Goal: Information Seeking & Learning: Learn about a topic

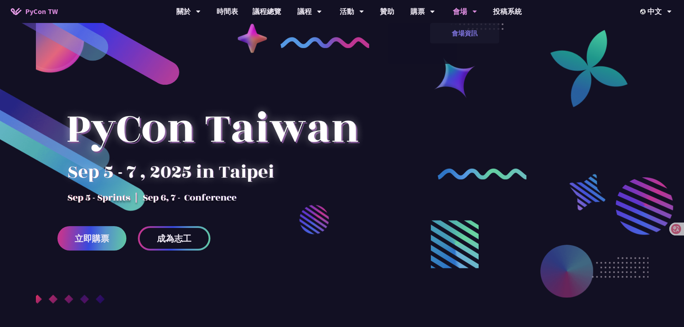
click at [464, 30] on link "會場資訊" at bounding box center [464, 33] width 69 height 17
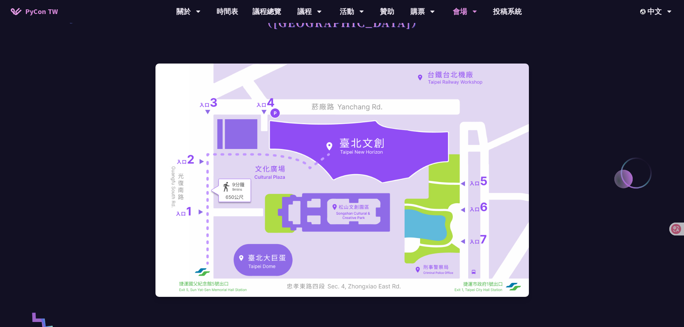
scroll to position [36, 0]
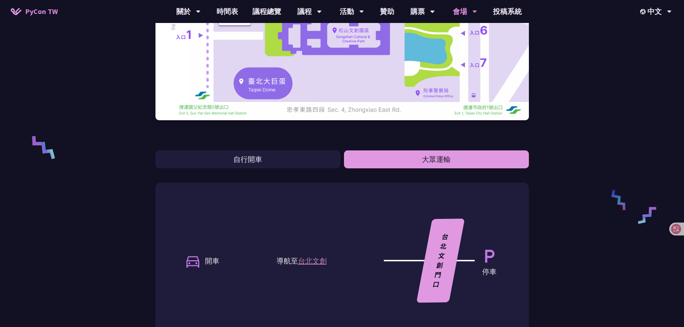
click at [436, 167] on button "大眾運輸" at bounding box center [436, 160] width 185 height 18
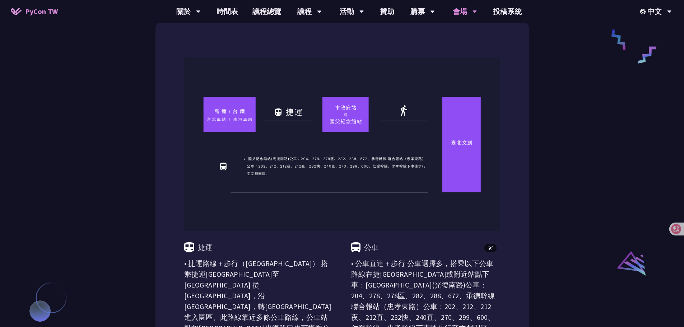
scroll to position [323, 0]
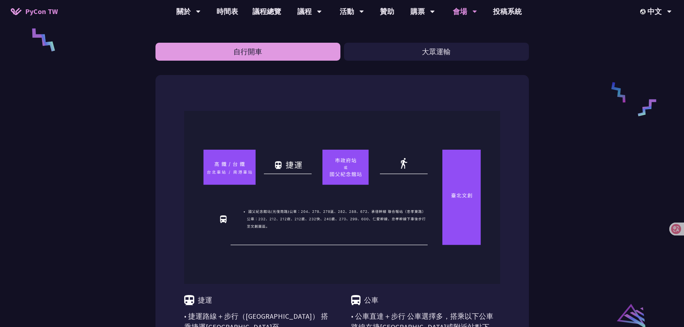
click at [308, 53] on button "自行開車" at bounding box center [248, 52] width 185 height 18
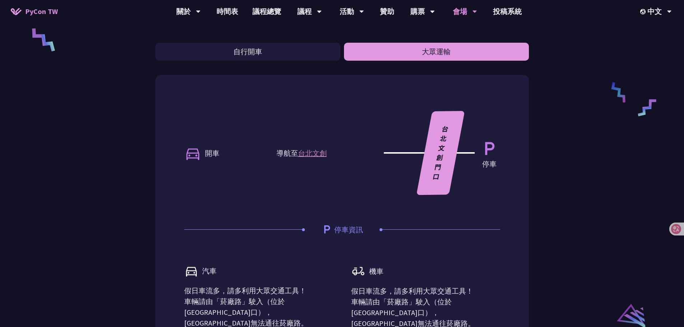
click at [393, 56] on button "大眾運輸" at bounding box center [436, 52] width 185 height 18
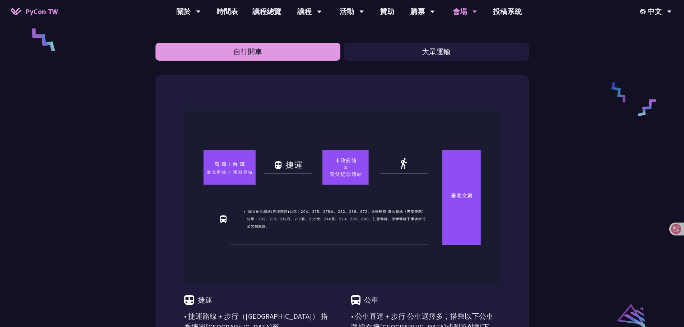
drag, startPoint x: 310, startPoint y: 54, endPoint x: 332, endPoint y: 54, distance: 22.6
click at [309, 54] on button "自行開車" at bounding box center [248, 52] width 185 height 18
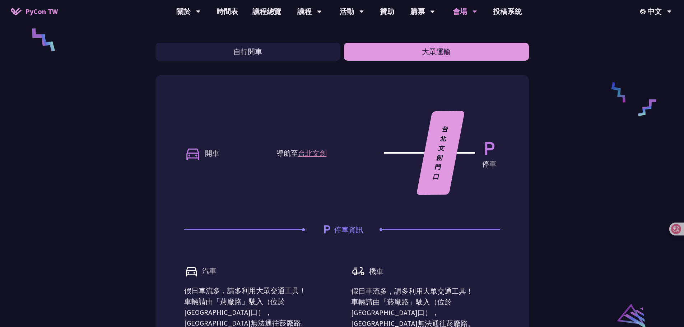
drag, startPoint x: 397, startPoint y: 51, endPoint x: 385, endPoint y: 52, distance: 12.3
click at [398, 51] on button "大眾運輸" at bounding box center [436, 52] width 185 height 18
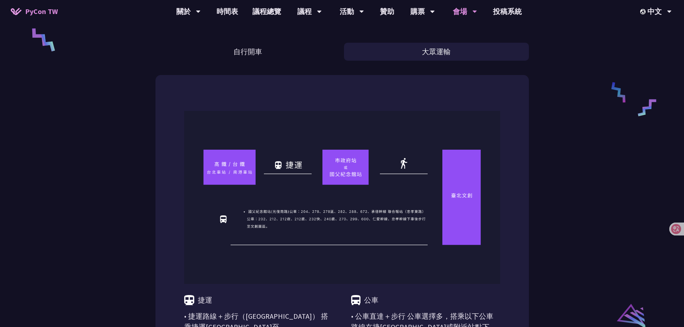
drag, startPoint x: 334, startPoint y: 52, endPoint x: 346, endPoint y: 53, distance: 11.9
click at [333, 52] on button "自行開車" at bounding box center [248, 52] width 185 height 18
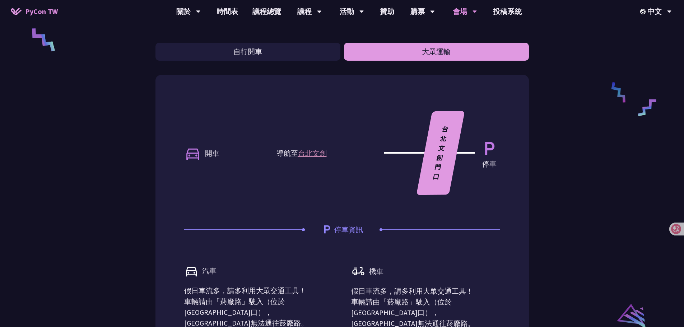
click at [389, 51] on button "大眾運輸" at bounding box center [436, 52] width 185 height 18
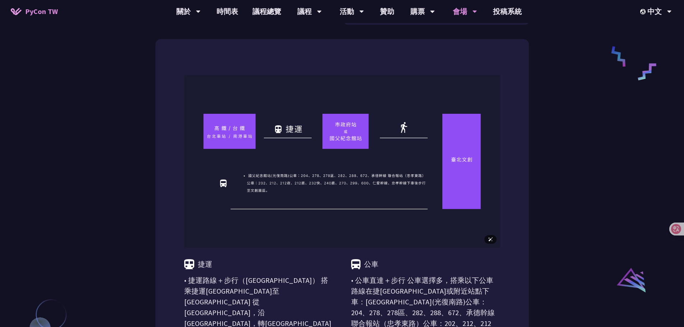
scroll to position [539, 0]
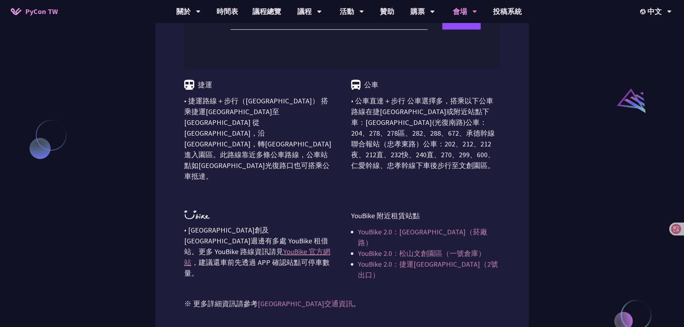
click at [343, 196] on div "捷運 • 捷運路線＋步行（[GEOGRAPHIC_DATA]） 搭乘捷運[GEOGRAPHIC_DATA]至[GEOGRAPHIC_DATA] 從 [GEOG…" at bounding box center [342, 175] width 316 height 212
click at [367, 162] on p "• 公車直達＋步行 公車選擇多，搭乘以下公車路線在捷[GEOGRAPHIC_DATA]或附近站點下車：[GEOGRAPHIC_DATA](光復南路)公車：20…" at bounding box center [425, 133] width 149 height 75
drag, startPoint x: 602, startPoint y: 36, endPoint x: 595, endPoint y: 28, distance: 10.7
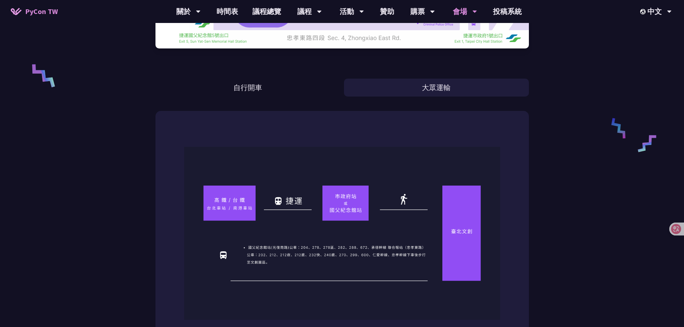
click at [555, 126] on div "台北文創 （[GEOGRAPHIC_DATA]） 自行開車 大眾運輸 捷運 • 捷運路線＋步行（[GEOGRAPHIC_DATA]） 搭乘捷運[GEOGRAP…" at bounding box center [342, 173] width 684 height 920
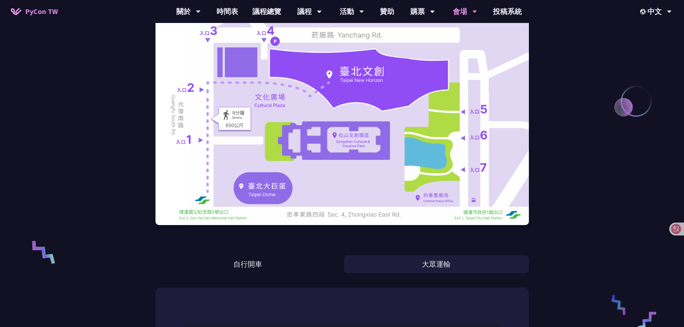
scroll to position [0, 0]
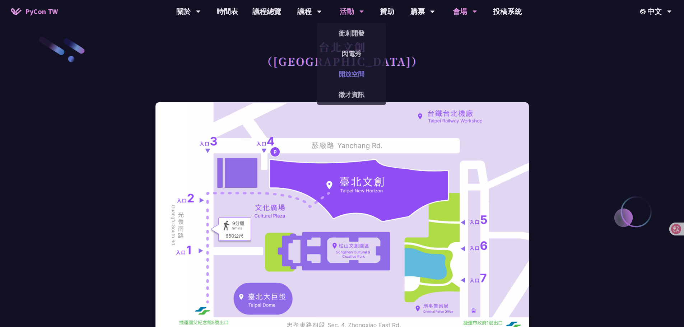
click at [351, 77] on link "開放空間" at bounding box center [351, 74] width 69 height 17
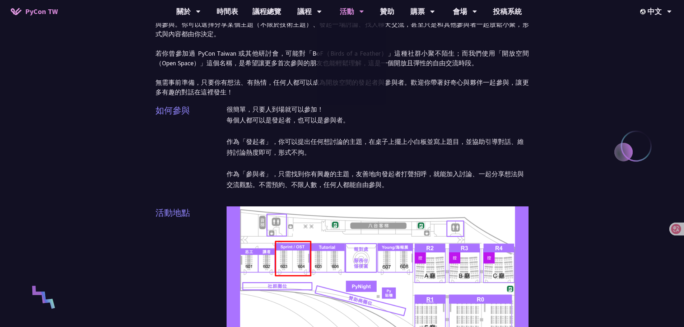
scroll to position [216, 0]
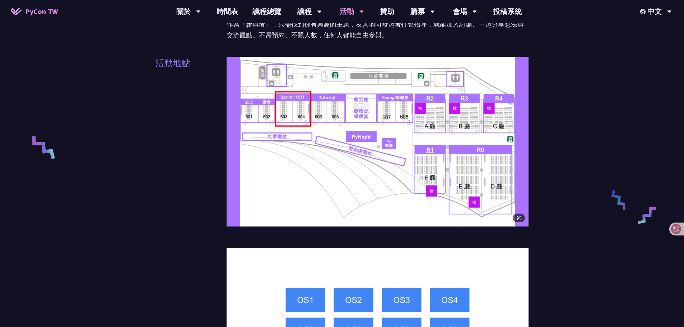
click at [367, 141] on img at bounding box center [378, 142] width 302 height 170
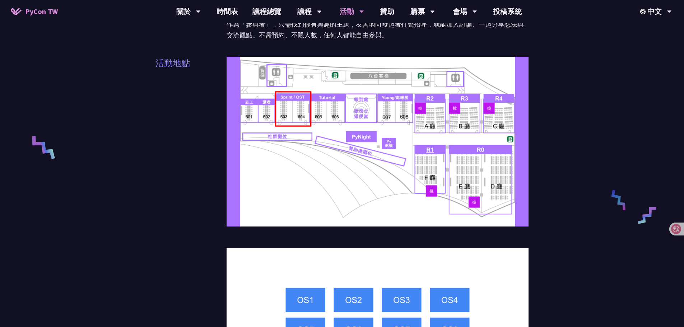
drag, startPoint x: 616, startPoint y: 158, endPoint x: 566, endPoint y: 140, distance: 52.6
click at [224, 11] on link "時間表" at bounding box center [227, 11] width 36 height 23
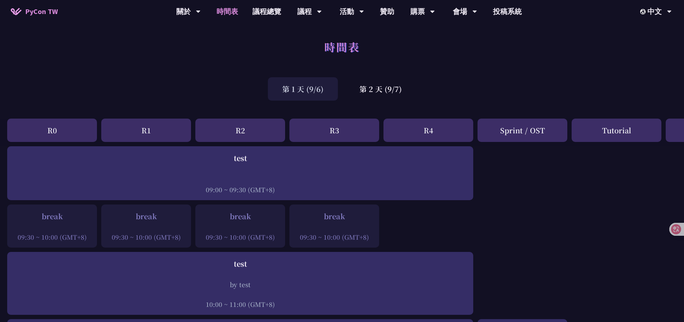
scroll to position [0, 79]
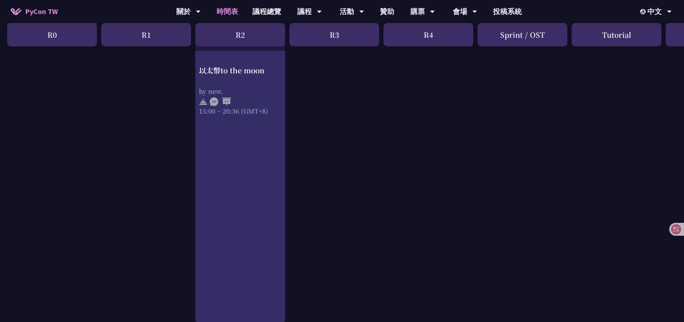
scroll to position [487, 0]
drag, startPoint x: 591, startPoint y: 100, endPoint x: 584, endPoint y: 105, distance: 8.2
click at [591, 100] on div "break 09:30 ~ 10:00 (GMT+8) test 09:00 ~ 09:30 (GMT+8) Lunch 11:00 ~ 12:00 (GMT…" at bounding box center [381, 51] width 763 height 784
click at [519, 115] on div "break 09:30 ~ 10:00 (GMT+8) test 09:00 ~ 09:30 (GMT+8) Lunch 11:00 ~ 12:00 (GMT…" at bounding box center [381, 51] width 763 height 784
click at [366, 147] on div "break 09:30 ~ 10:00 (GMT+8) test 09:00 ~ 09:30 (GMT+8) Lunch 11:00 ~ 12:00 (GMT…" at bounding box center [381, 51] width 763 height 784
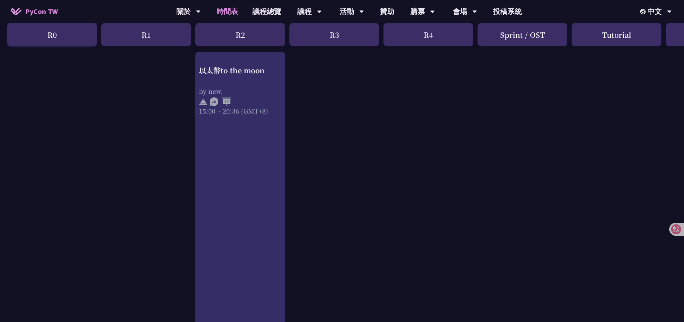
click at [430, 113] on div "break 09:30 ~ 10:00 (GMT+8) test 09:00 ~ 09:30 (GMT+8) Lunch 11:00 ~ 12:00 (GMT…" at bounding box center [381, 51] width 763 height 784
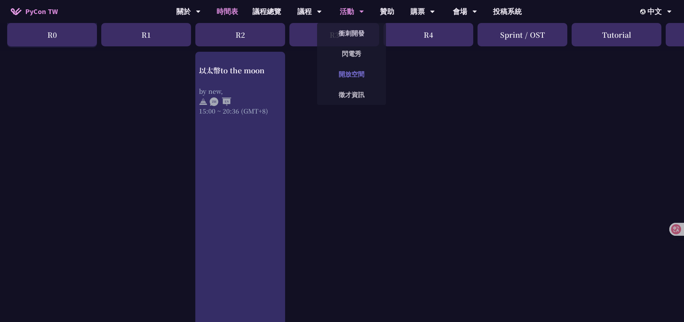
click at [355, 78] on link "開放空間" at bounding box center [351, 74] width 69 height 17
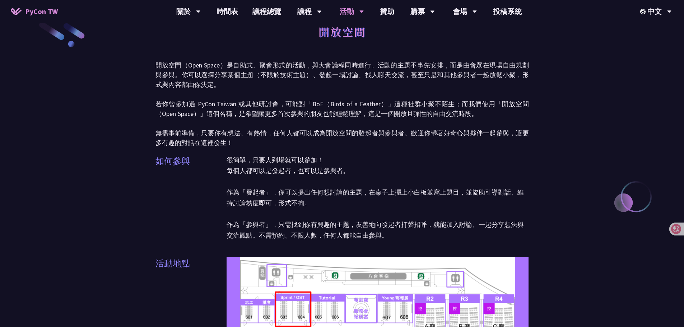
scroll to position [144, 0]
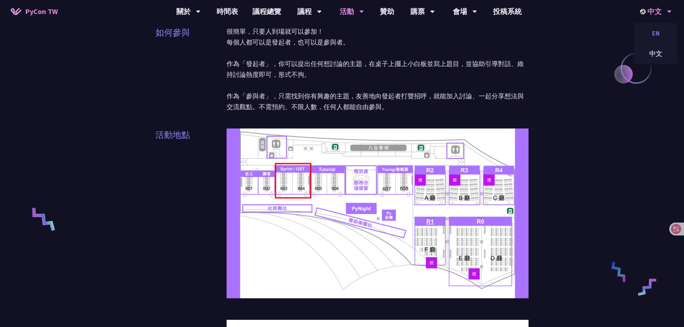
click at [653, 32] on div "EN" at bounding box center [655, 33] width 43 height 17
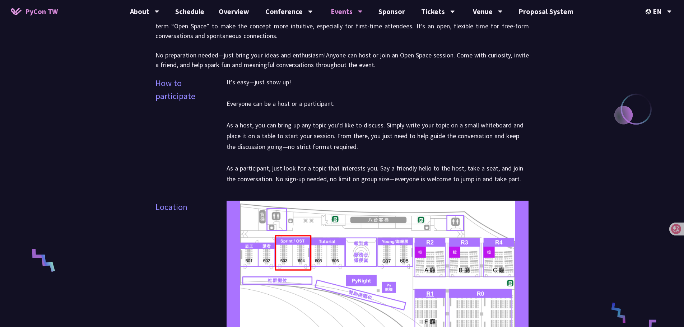
scroll to position [144, 0]
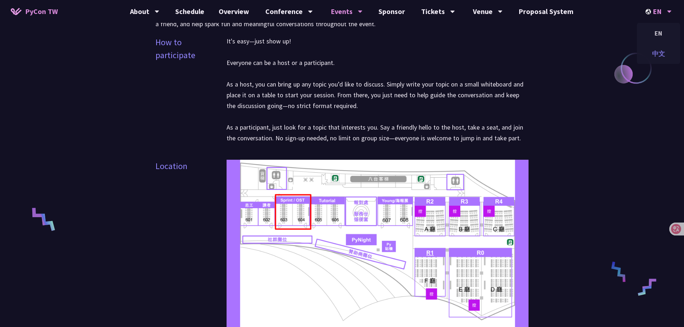
click at [657, 59] on div "中文" at bounding box center [658, 53] width 43 height 17
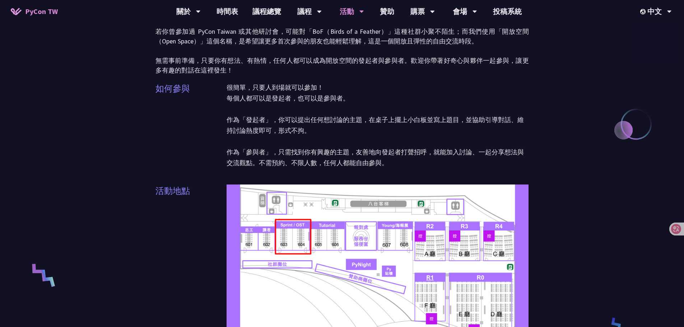
scroll to position [108, 0]
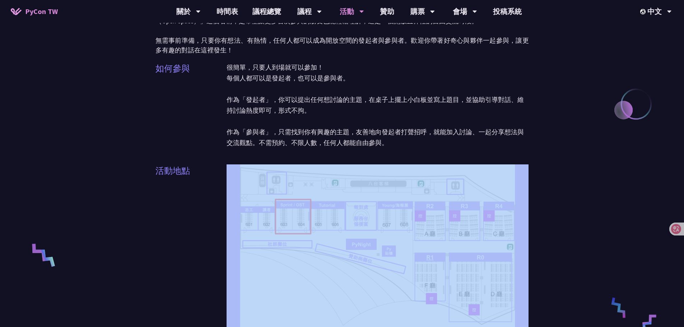
drag, startPoint x: 627, startPoint y: 172, endPoint x: 629, endPoint y: 150, distance: 21.7
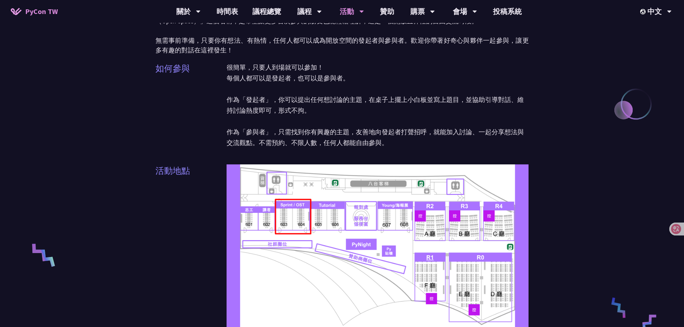
drag, startPoint x: 617, startPoint y: 149, endPoint x: 606, endPoint y: 146, distance: 11.3
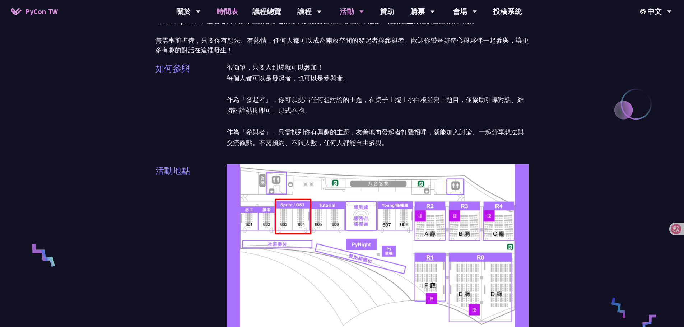
click at [225, 13] on link "時間表" at bounding box center [227, 11] width 36 height 23
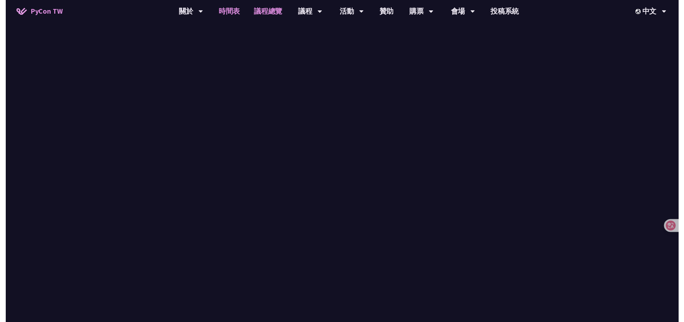
scroll to position [487, 0]
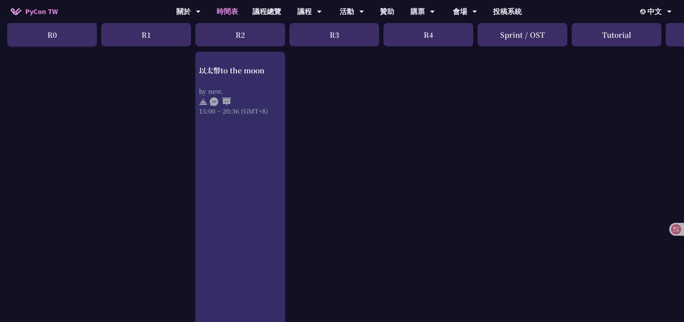
drag, startPoint x: 488, startPoint y: 81, endPoint x: 483, endPoint y: 89, distance: 9.4
click at [488, 82] on div "break 09:30 ~ 10:00 (GMT+8) test 09:00 ~ 09:30 (GMT+8) Lunch 11:00 ~ 12:00 (GMT…" at bounding box center [381, 51] width 763 height 784
